Goal: Find specific page/section: Find specific page/section

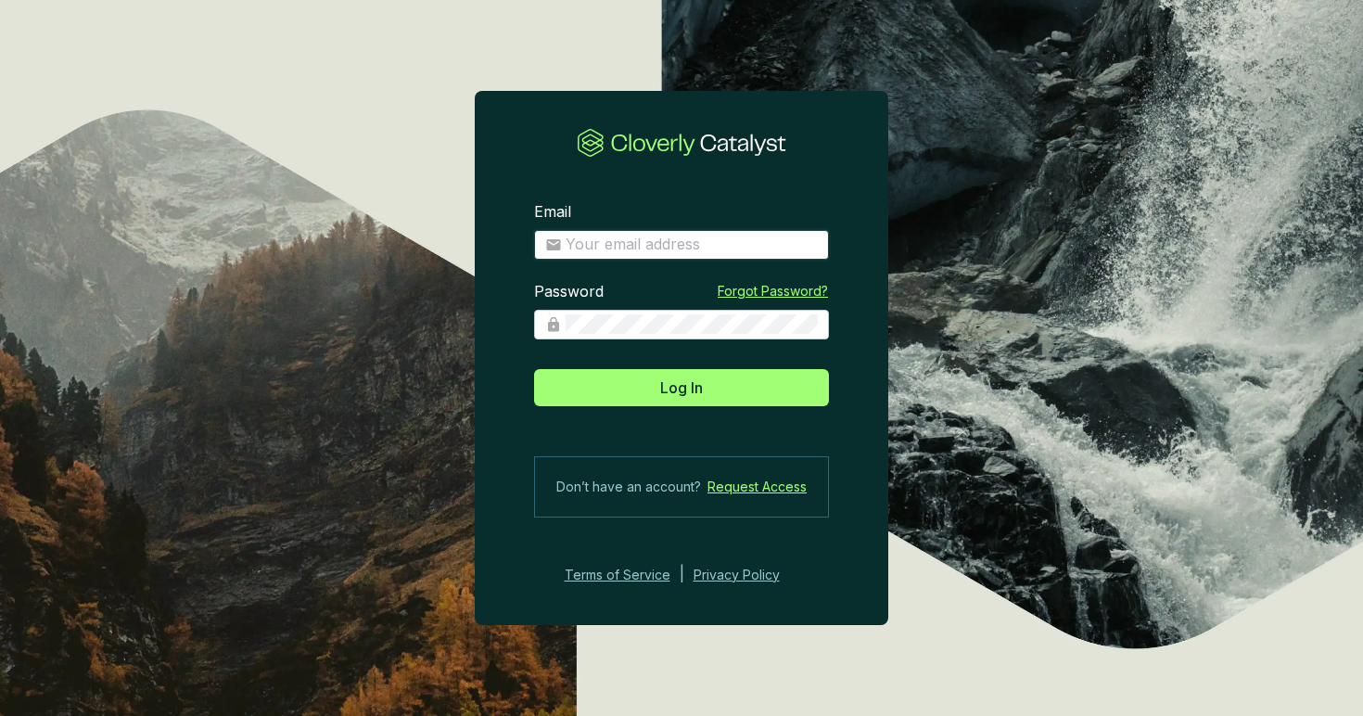
click at [616, 246] on input "Email" at bounding box center [692, 245] width 252 height 20
type input "[PERSON_NAME][EMAIL_ADDRESS][DOMAIN_NAME]"
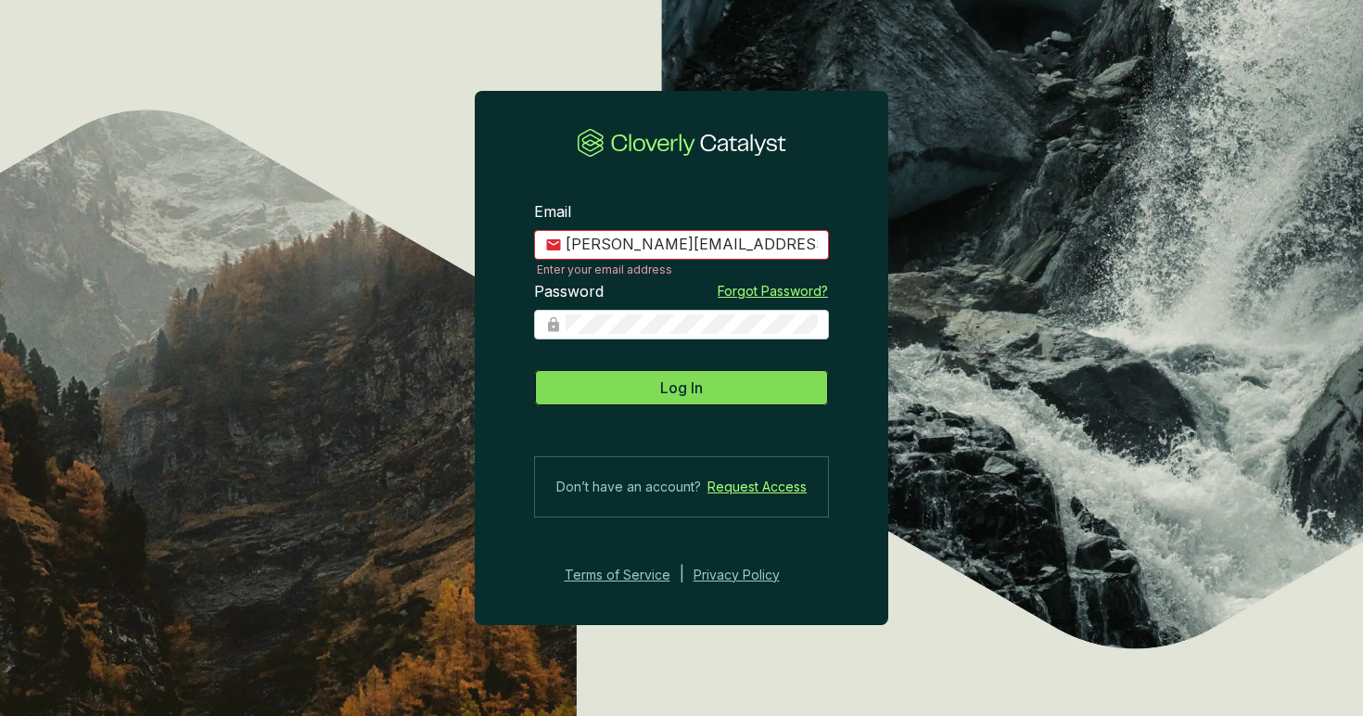
click at [710, 389] on button "Log In" at bounding box center [681, 387] width 295 height 37
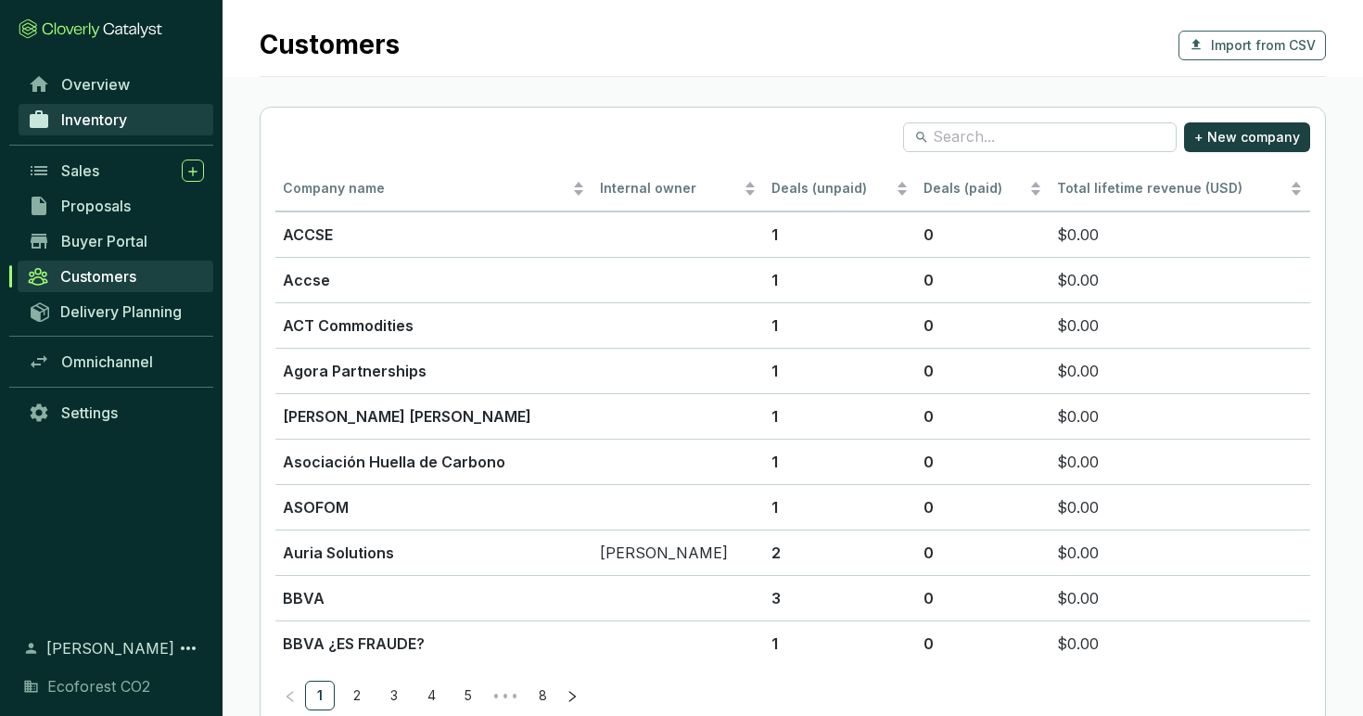
click at [152, 122] on link "Inventory" at bounding box center [116, 120] width 195 height 32
